Goal: Task Accomplishment & Management: Manage account settings

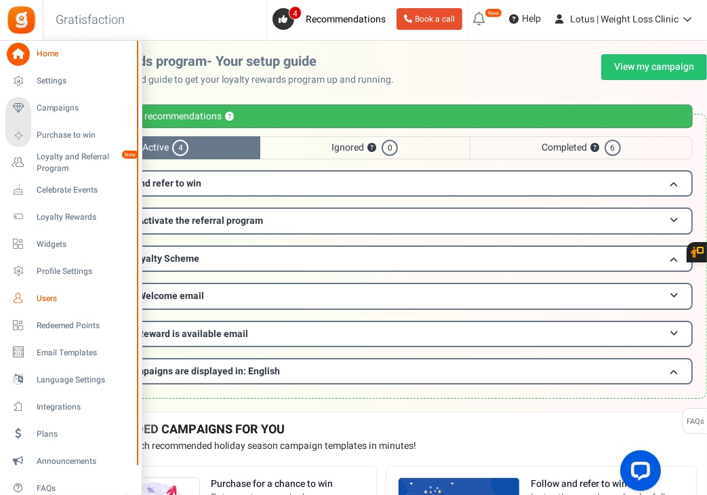
click at [51, 297] on span "Users" at bounding box center [84, 299] width 95 height 12
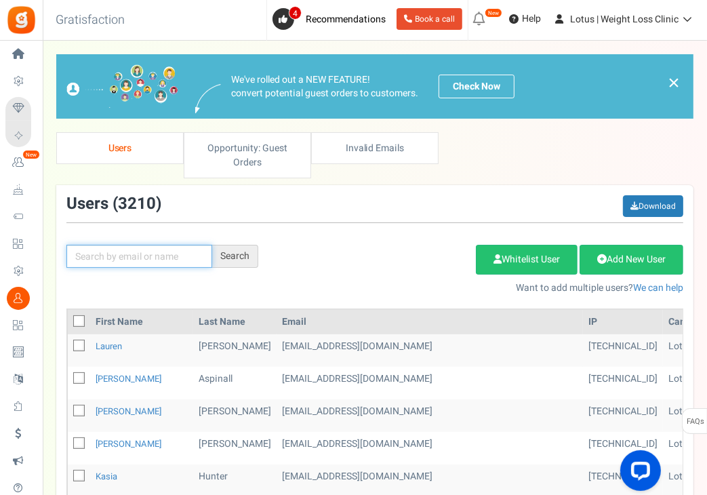
click at [133, 256] on input "text" at bounding box center [139, 256] width 146 height 23
paste input "[EMAIL_ADDRESS][DOMAIN_NAME]"
type input "[EMAIL_ADDRESS][DOMAIN_NAME]"
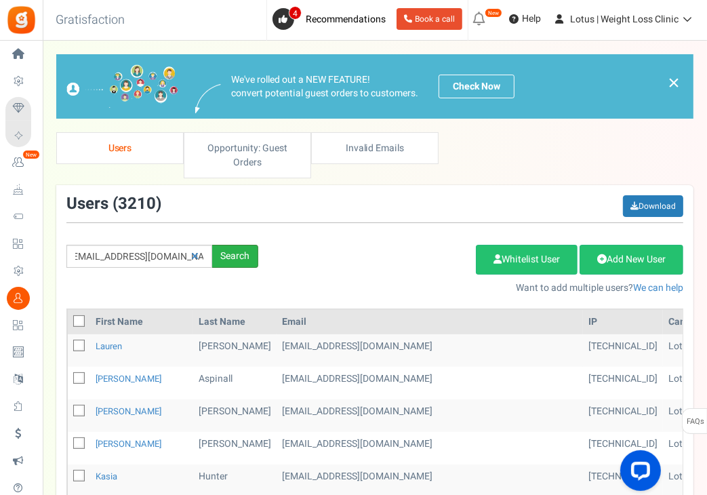
scroll to position [0, 0]
click at [230, 250] on div "Search" at bounding box center [235, 256] width 46 height 23
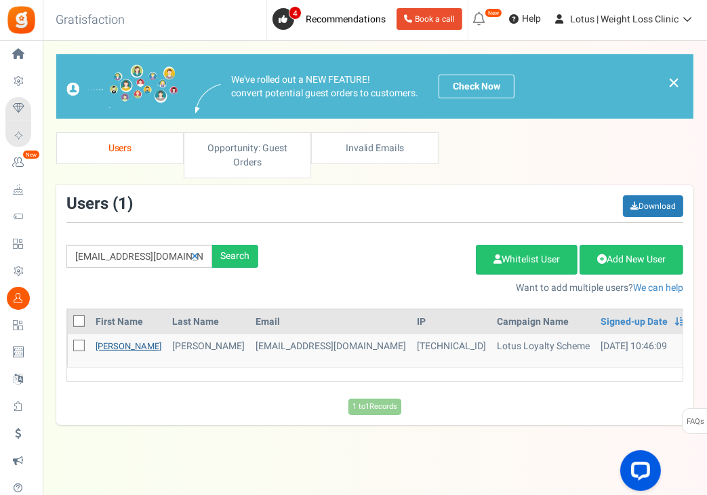
click at [109, 345] on link "[PERSON_NAME]" at bounding box center [129, 345] width 66 height 13
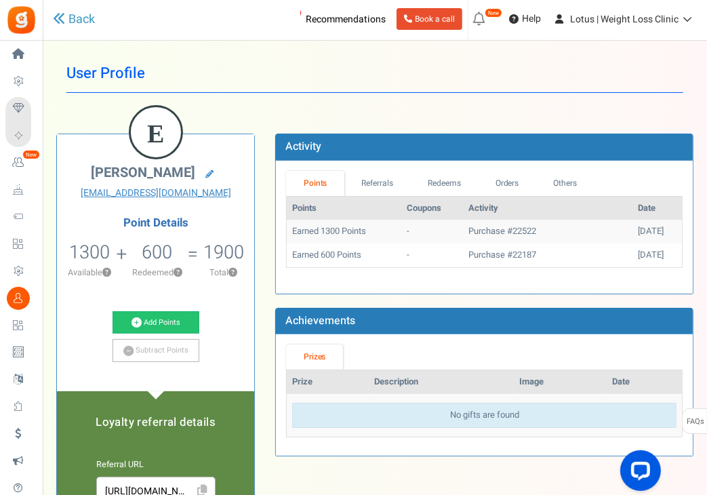
drag, startPoint x: 705, startPoint y: 171, endPoint x: 705, endPoint y: 181, distance: 10.2
click at [705, 181] on div "× Close Add Points ? First Name Last Name Email Do you want to give Welcome bon…" at bounding box center [375, 471] width 664 height 835
